Goal: Task Accomplishment & Management: Manage account settings

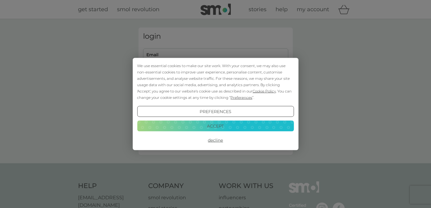
type input "dawalker1470@gmail.com"
click at [211, 123] on button "Accept" at bounding box center [215, 125] width 157 height 11
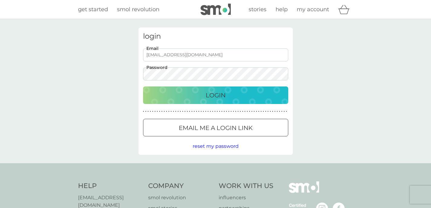
click at [215, 94] on p "Login" at bounding box center [216, 95] width 20 height 10
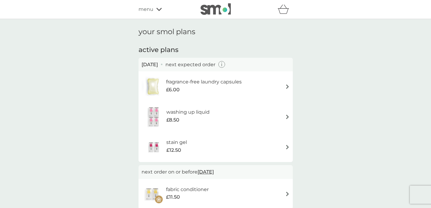
click at [158, 8] on icon at bounding box center [158, 10] width 5 height 4
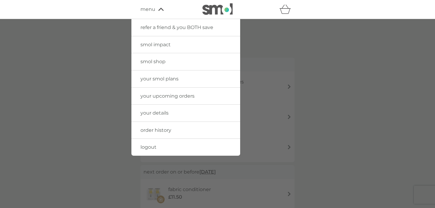
click at [162, 128] on span "order history" at bounding box center [156, 130] width 31 height 6
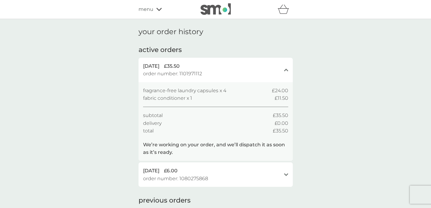
click at [158, 10] on icon at bounding box center [158, 9] width 5 height 3
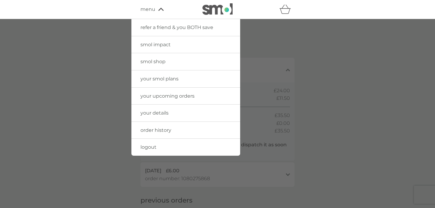
click at [332, 53] on div at bounding box center [217, 123] width 435 height 208
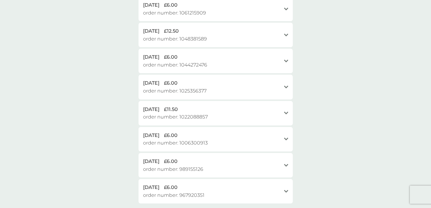
scroll to position [373, 0]
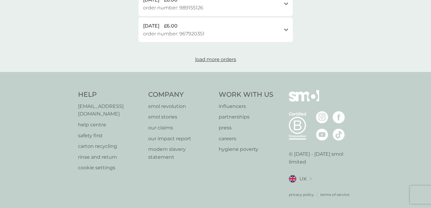
click at [105, 105] on p "[EMAIL_ADDRESS][DOMAIN_NAME]" at bounding box center [110, 109] width 64 height 15
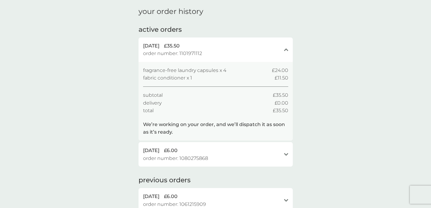
scroll to position [0, 0]
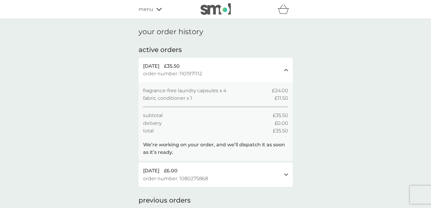
click at [189, 73] on span "order number: 1101971112" at bounding box center [172, 74] width 59 height 8
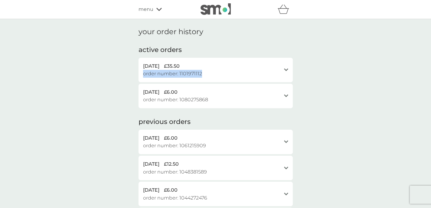
drag, startPoint x: 209, startPoint y: 72, endPoint x: 202, endPoint y: 74, distance: 6.8
click at [202, 74] on div "9 Sep 2025 £35.50 order number: 1101971112" at bounding box center [212, 69] width 138 height 15
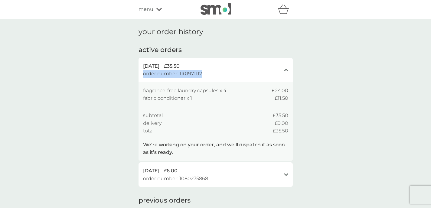
copy div "£35.50 order number: 1101971112"
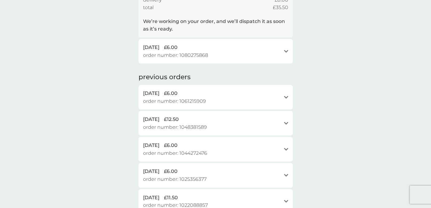
scroll to position [212, 0]
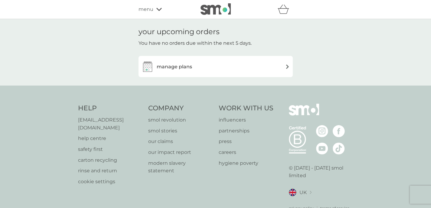
click at [154, 9] on div "menu" at bounding box center [163, 9] width 51 height 8
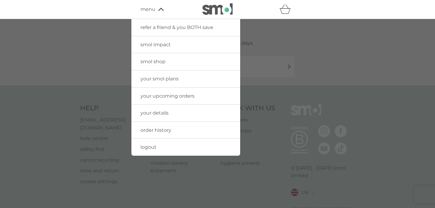
click at [154, 129] on span "order history" at bounding box center [156, 130] width 31 height 6
